Goal: Information Seeking & Learning: Understand process/instructions

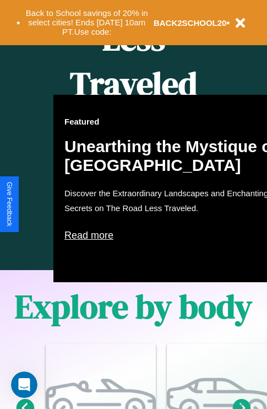
scroll to position [708, 0]
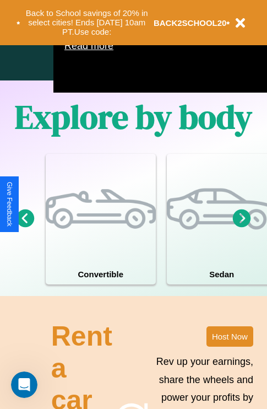
click at [242, 227] on icon at bounding box center [242, 218] width 18 height 18
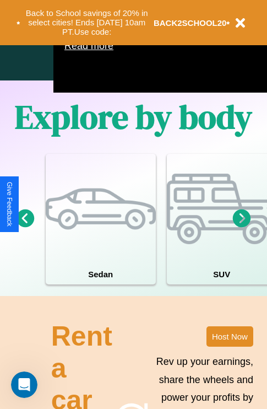
click at [242, 227] on icon at bounding box center [242, 218] width 18 height 18
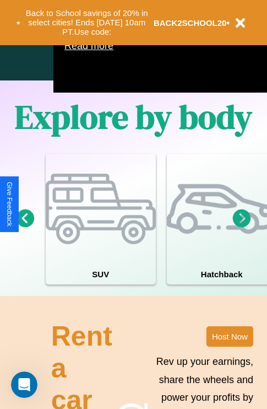
click at [242, 227] on icon at bounding box center [242, 218] width 18 height 18
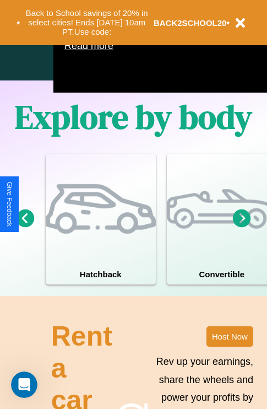
click at [242, 227] on icon at bounding box center [242, 218] width 18 height 18
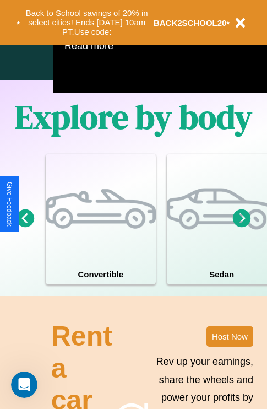
click at [242, 227] on icon at bounding box center [242, 218] width 18 height 18
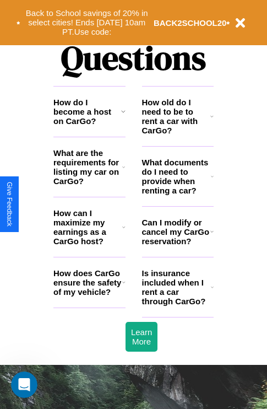
scroll to position [1336, 0]
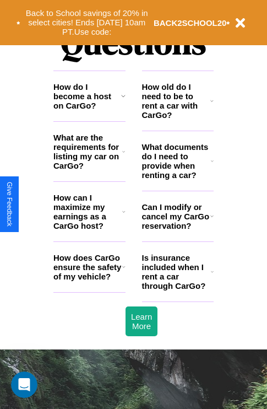
click at [89, 110] on h3 "How do I become a host on CarGo?" at bounding box center [87, 96] width 68 height 28
click at [89, 169] on h3 "What are the requirements for listing my car on CarGo?" at bounding box center [87, 151] width 69 height 37
click at [123, 100] on icon at bounding box center [123, 96] width 4 height 9
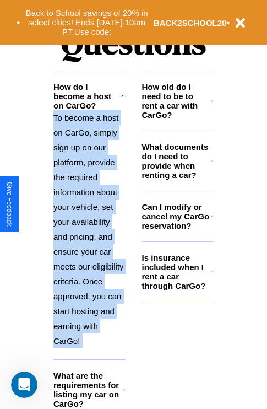
click at [89, 233] on p "To become a host on CarGo, simply sign up on our platform, provide the required…" at bounding box center [89, 229] width 72 height 238
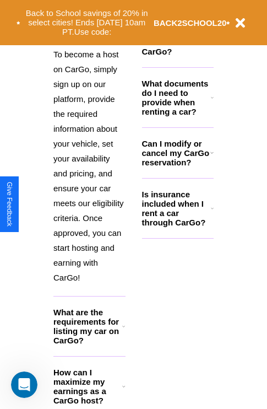
click at [124, 391] on icon at bounding box center [123, 386] width 3 height 9
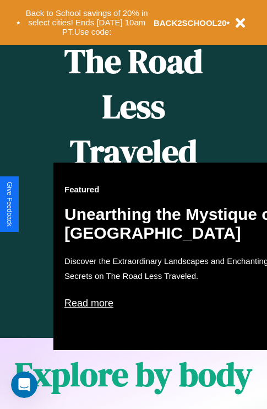
scroll to position [450, 0]
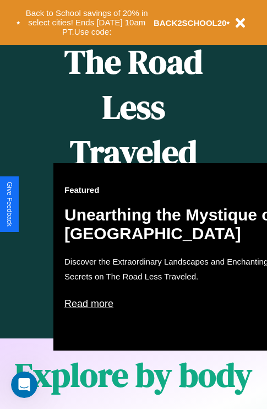
click at [133, 205] on div "Featured Unearthing the Mystique of [GEOGRAPHIC_DATA] Discover the Extraordinar…" at bounding box center [174, 256] width 243 height 187
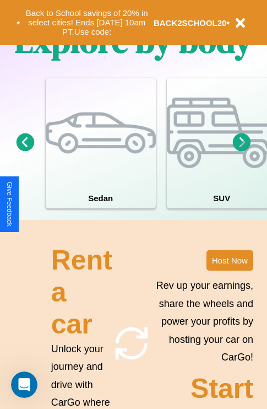
scroll to position [827, 0]
